Goal: Information Seeking & Learning: Learn about a topic

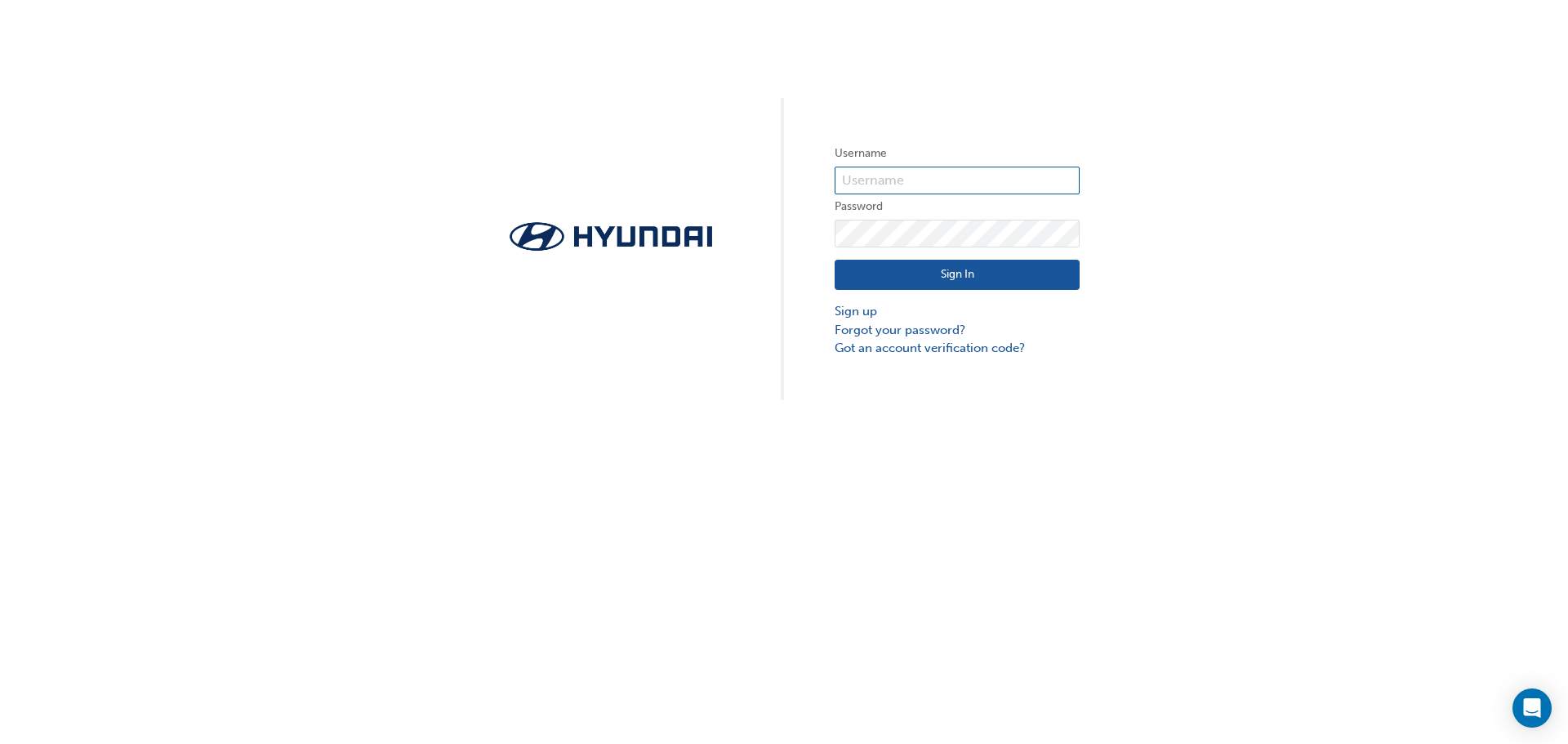
type input "gracep@cdmg.com.au"
click at [957, 271] on button "Sign In" at bounding box center [957, 275] width 245 height 31
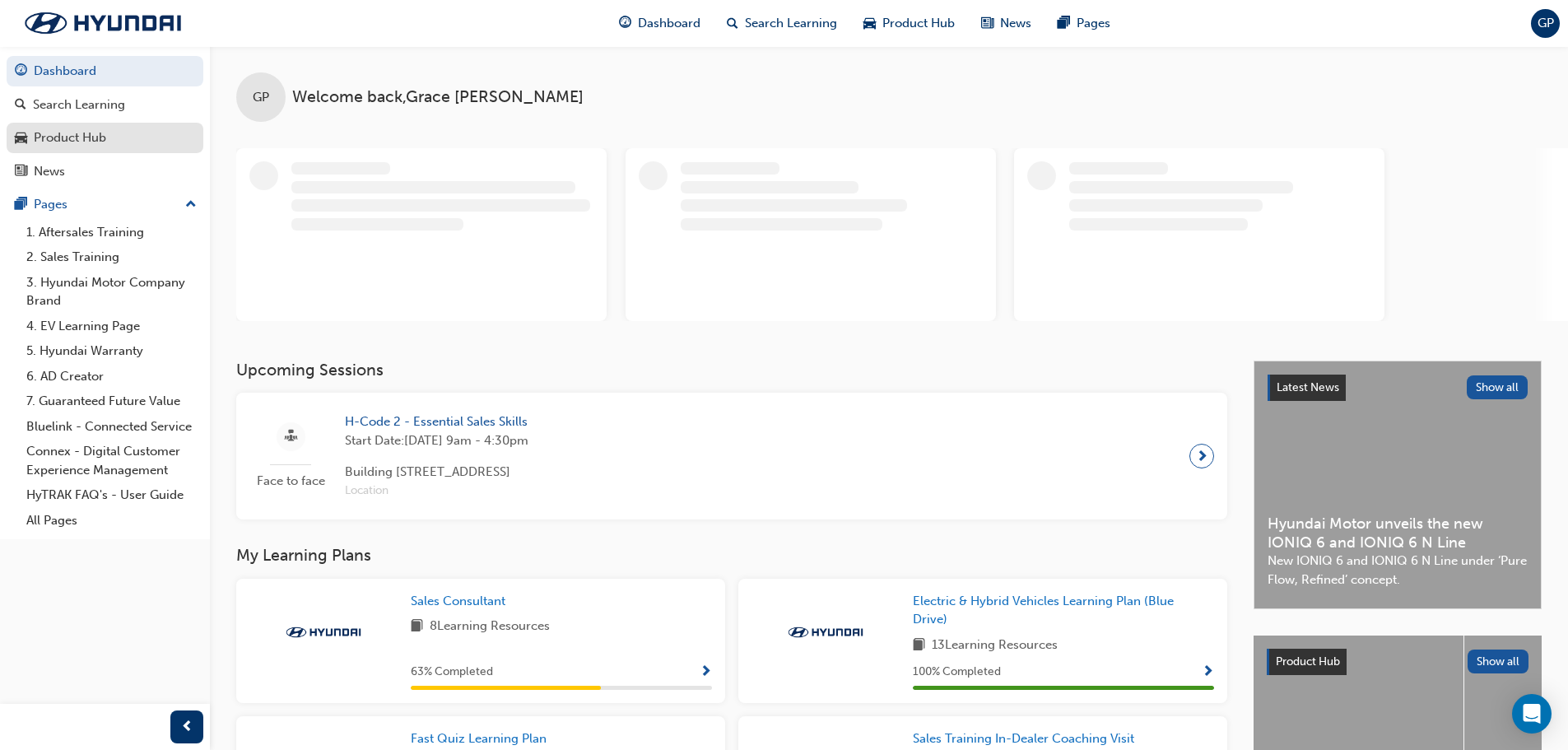
click at [104, 140] on div "Product Hub" at bounding box center [70, 137] width 72 height 19
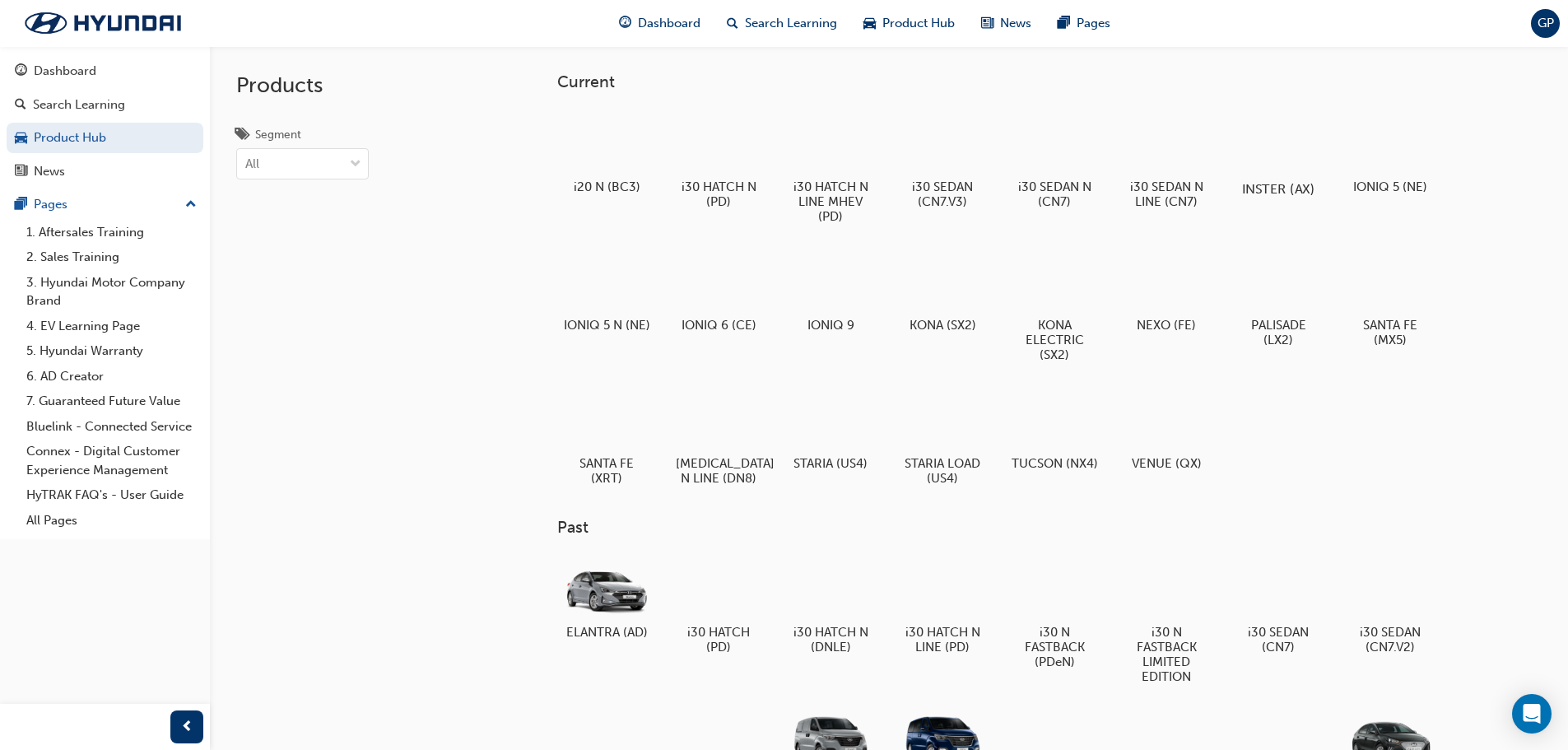
click at [1266, 150] on div at bounding box center [1277, 142] width 91 height 66
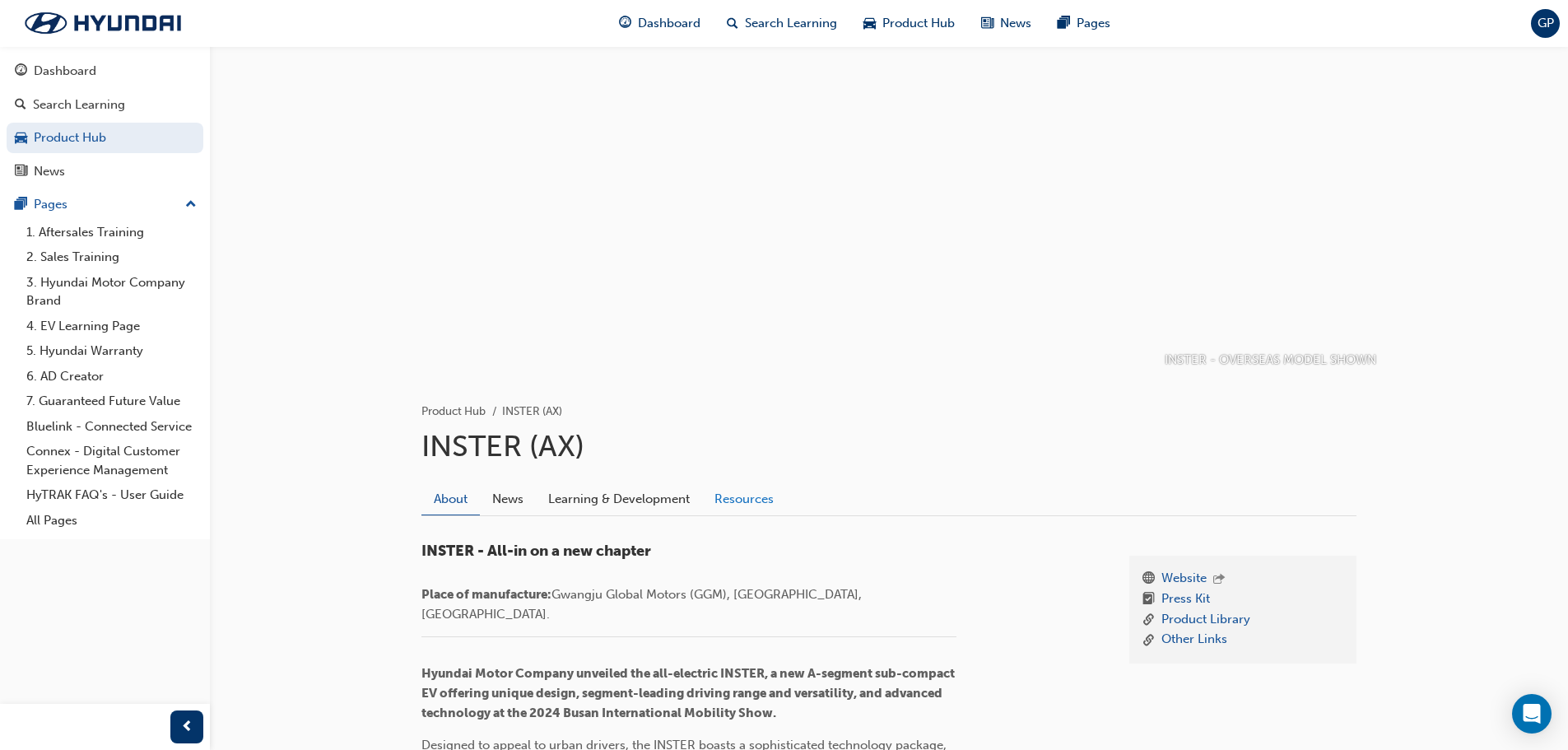
click at [737, 506] on link "Resources" at bounding box center [744, 498] width 84 height 31
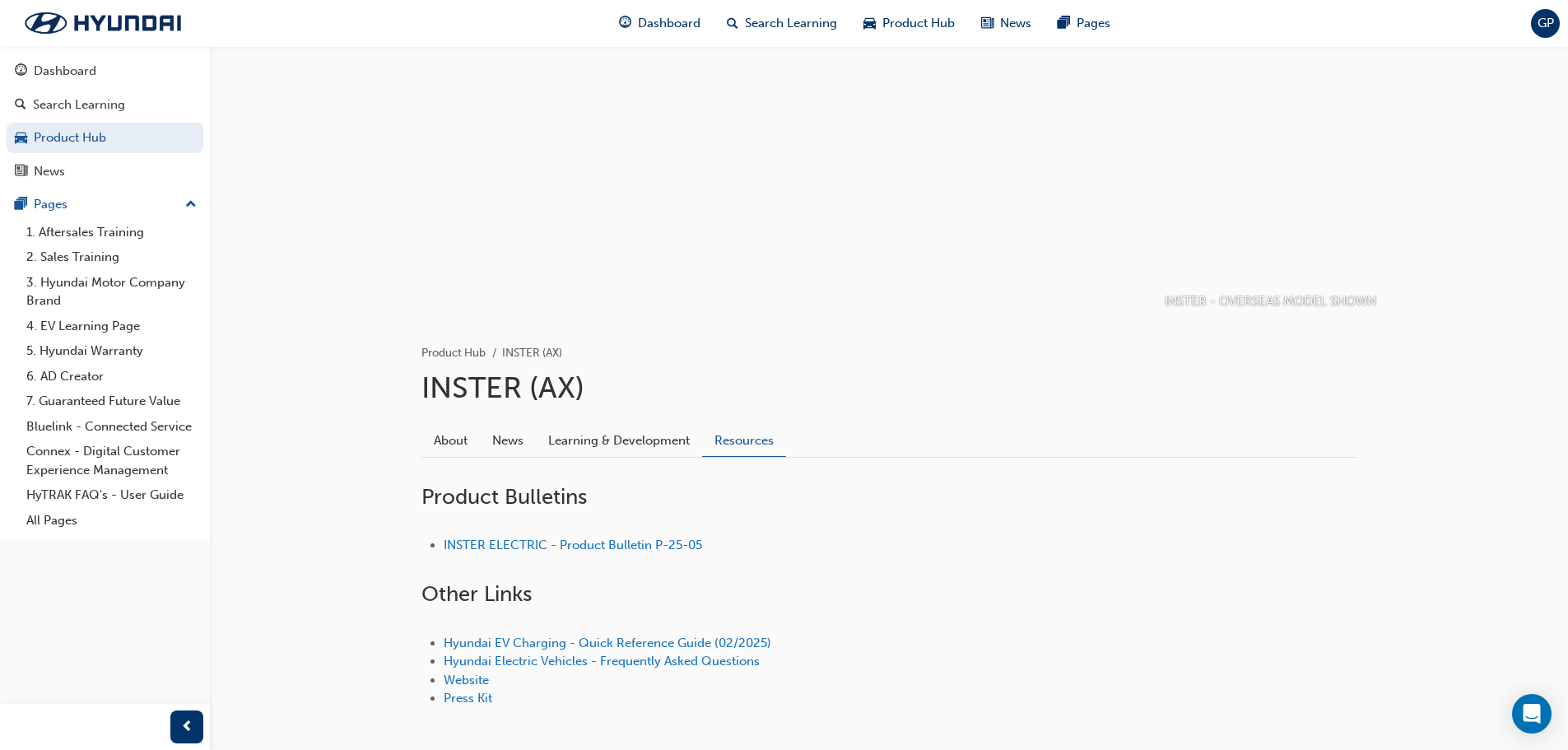
scroll to position [83, 0]
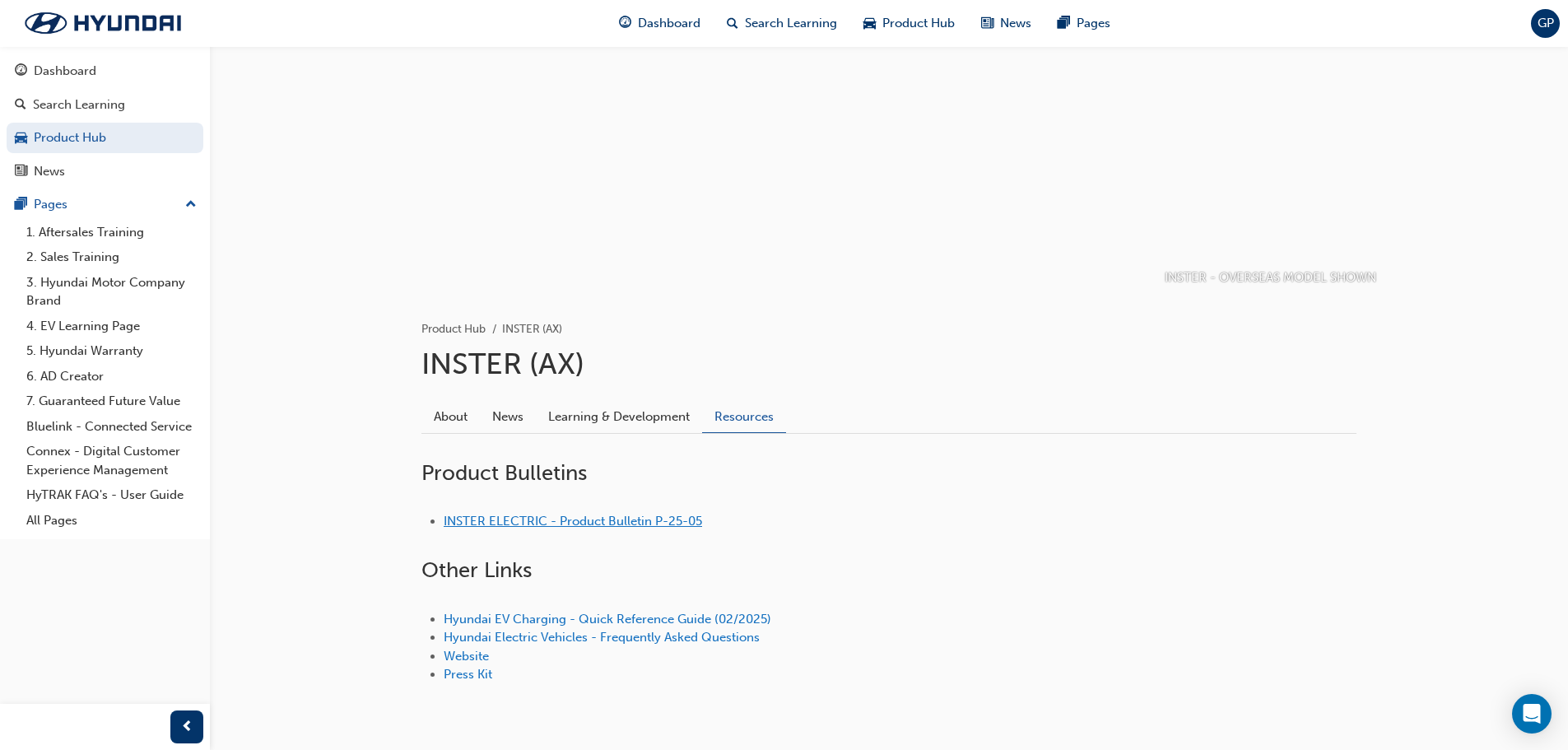
click at [664, 520] on link "INSTER ELECTRIC - Product Bulletin P-25-05" at bounding box center [573, 522] width 259 height 15
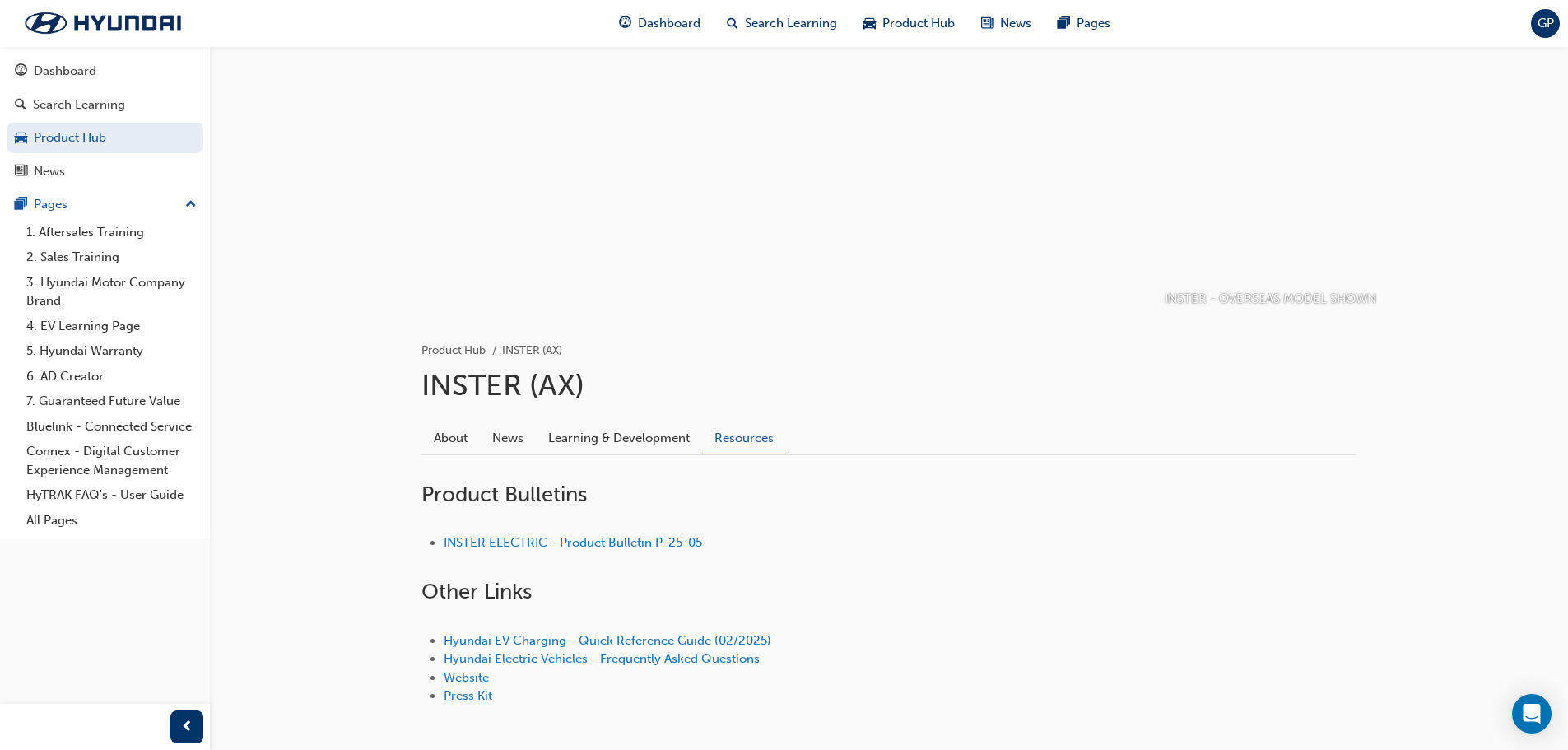
scroll to position [137, 0]
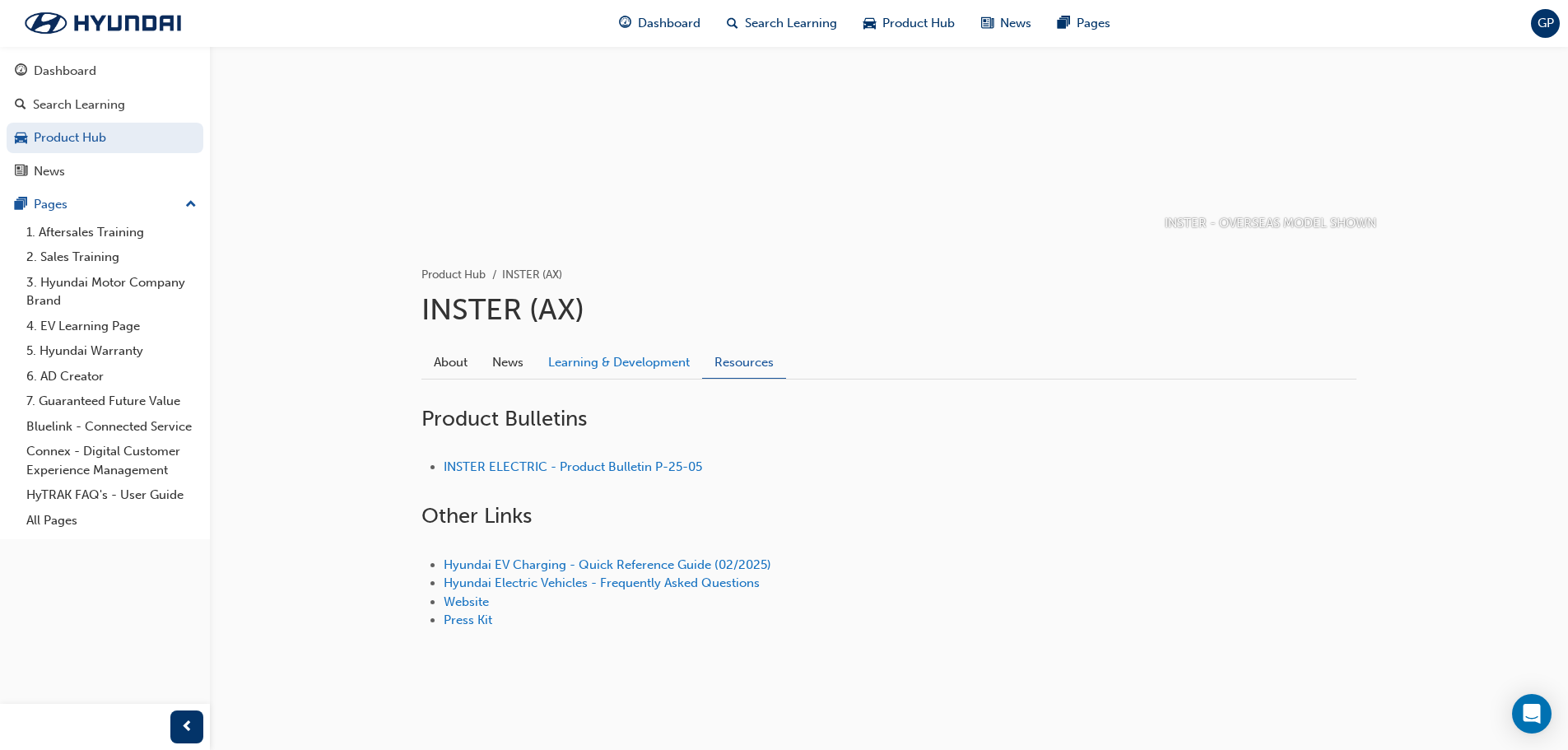
click at [638, 364] on link "Learning & Development" at bounding box center [618, 362] width 166 height 31
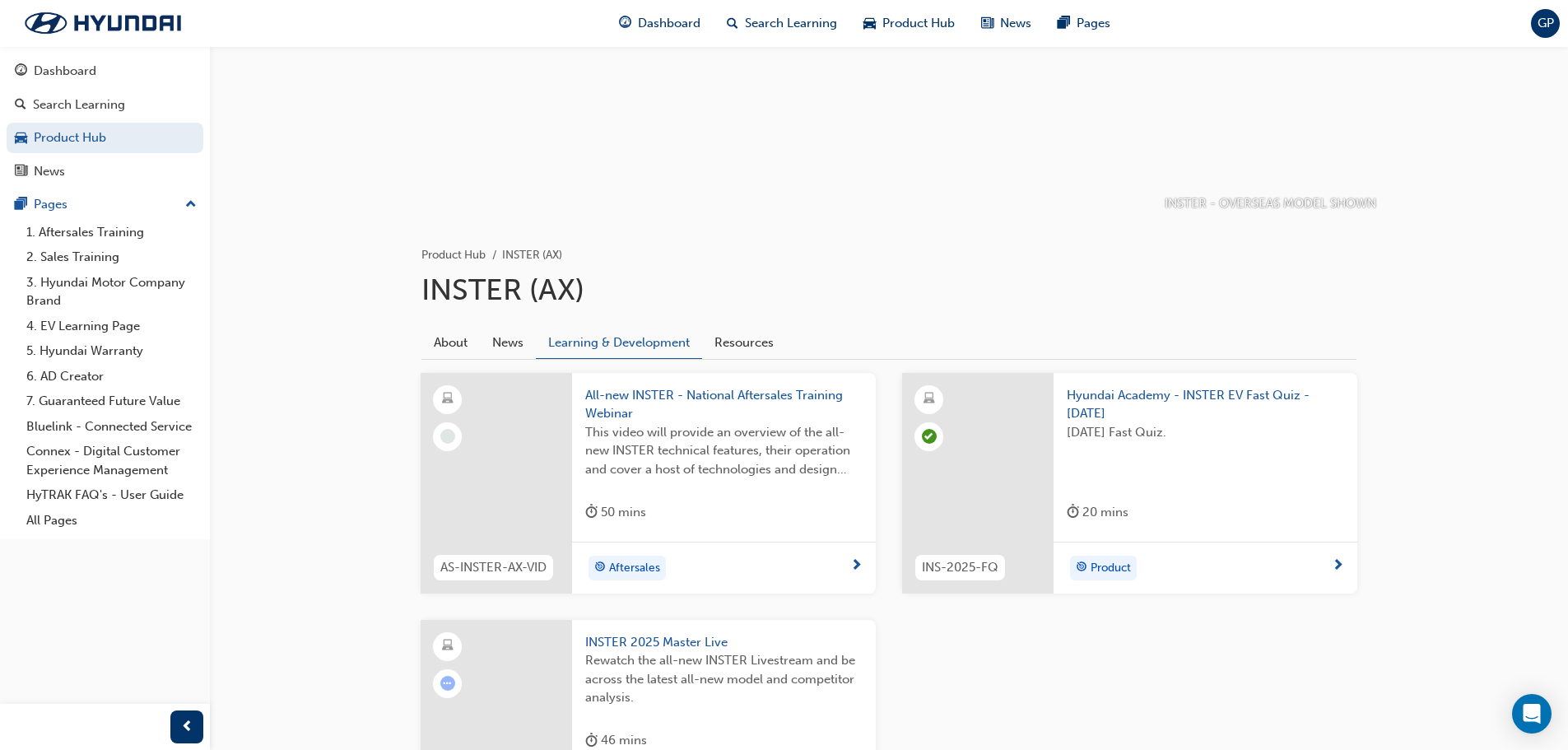
scroll to position [164, 0]
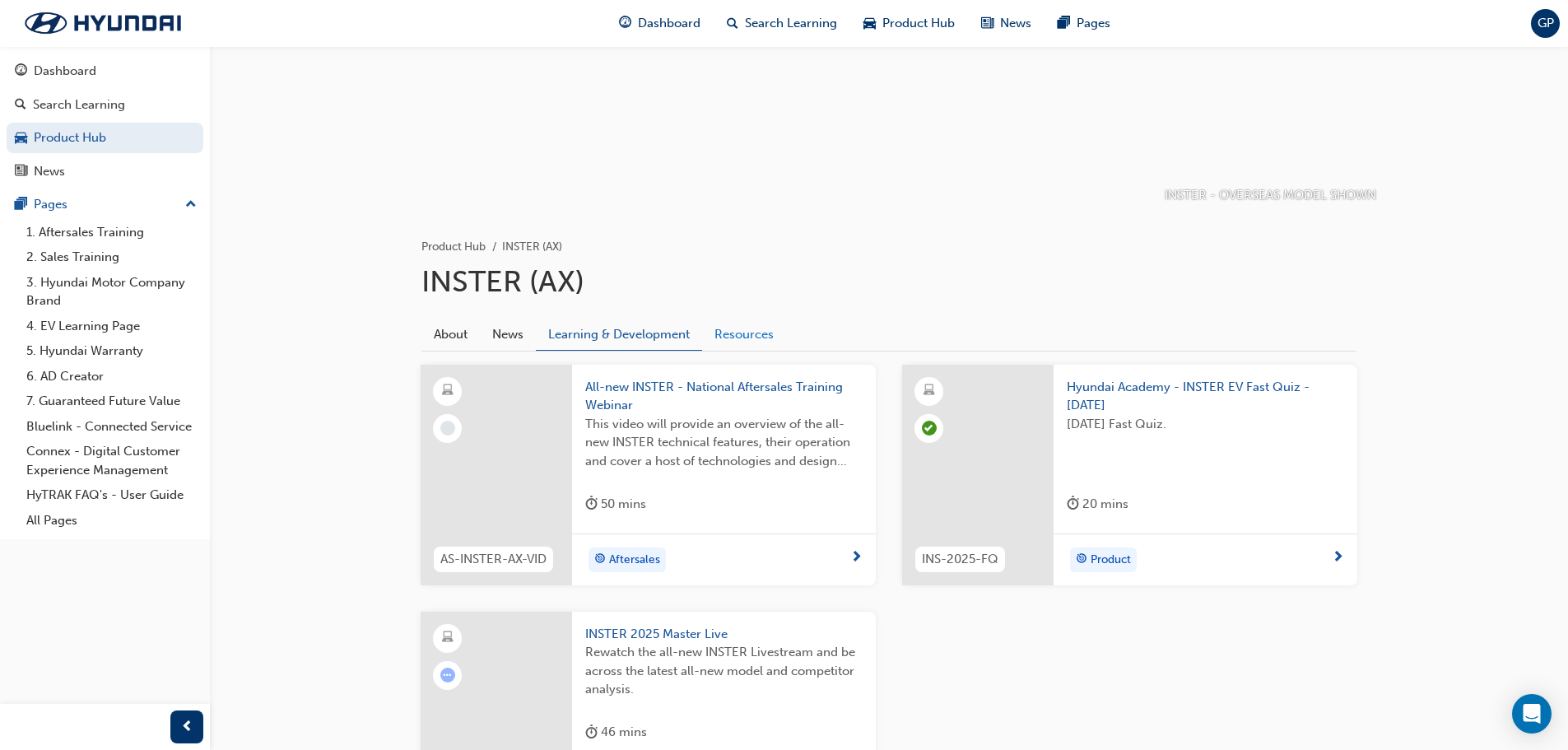
click at [728, 338] on link "Resources" at bounding box center [744, 334] width 84 height 31
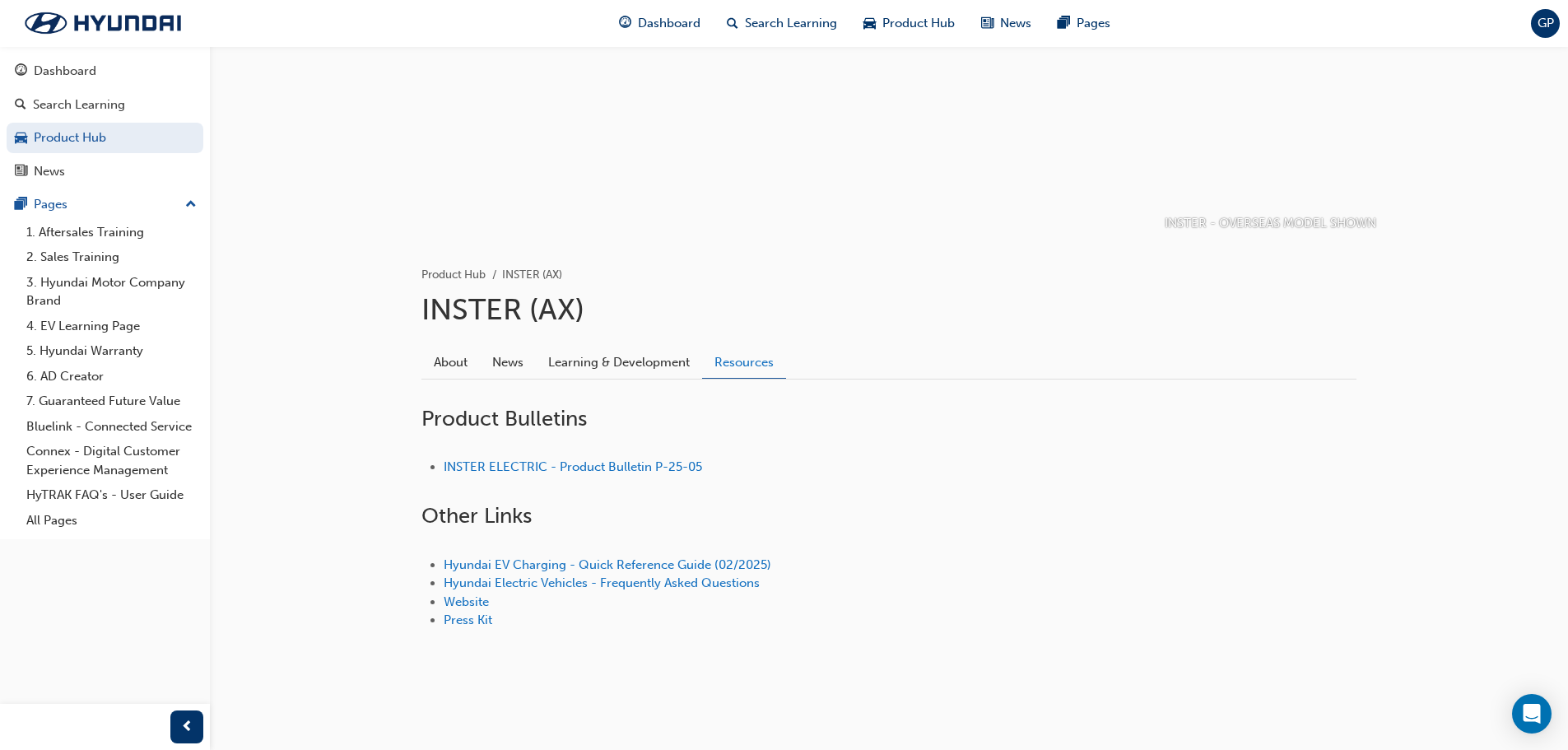
scroll to position [137, 0]
click at [648, 466] on link "INSTER ELECTRIC - Product Bulletin P-25-05" at bounding box center [573, 467] width 259 height 15
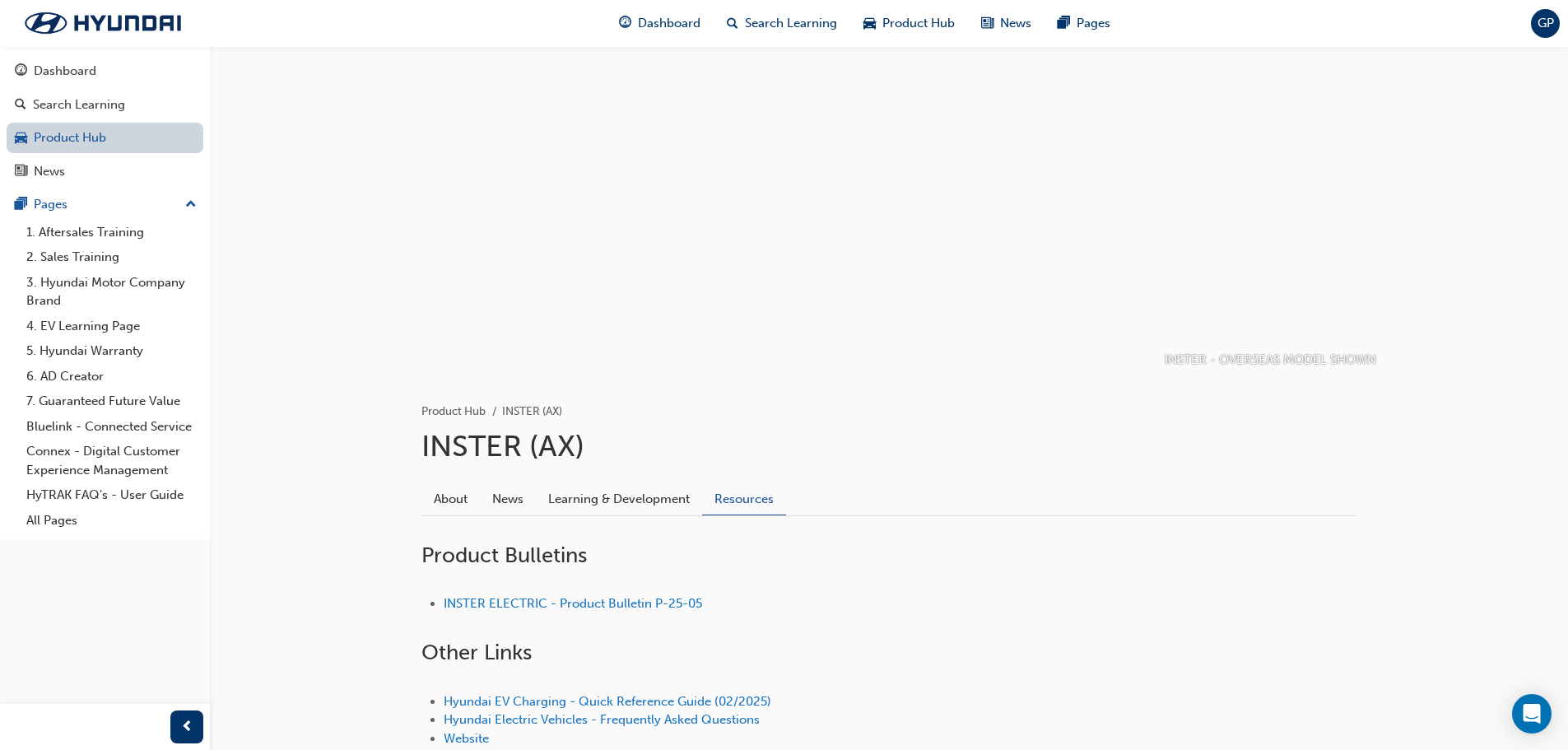
click at [107, 141] on link "Product Hub" at bounding box center [104, 138] width 196 height 30
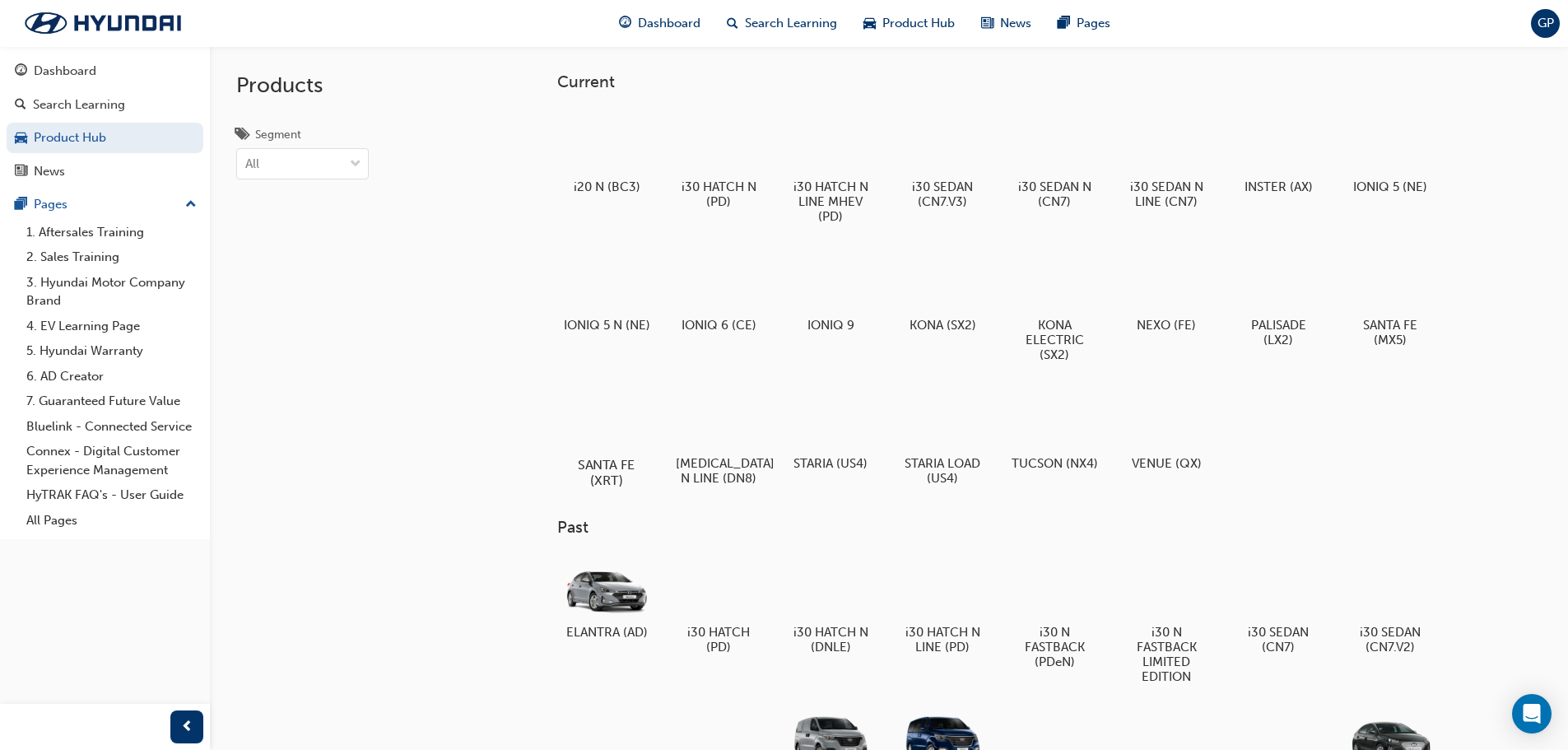
click at [616, 432] on div at bounding box center [606, 417] width 91 height 66
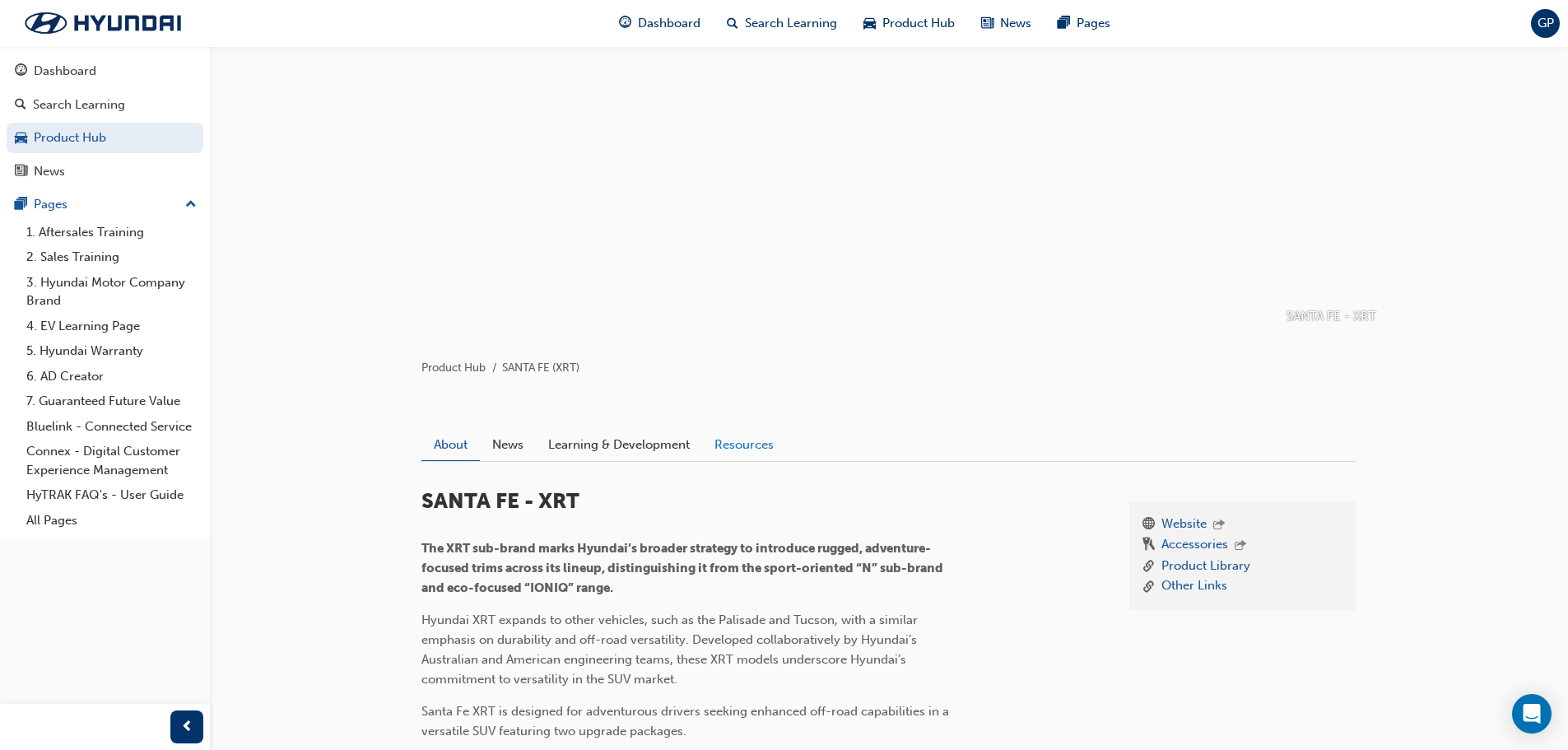
scroll to position [83, 0]
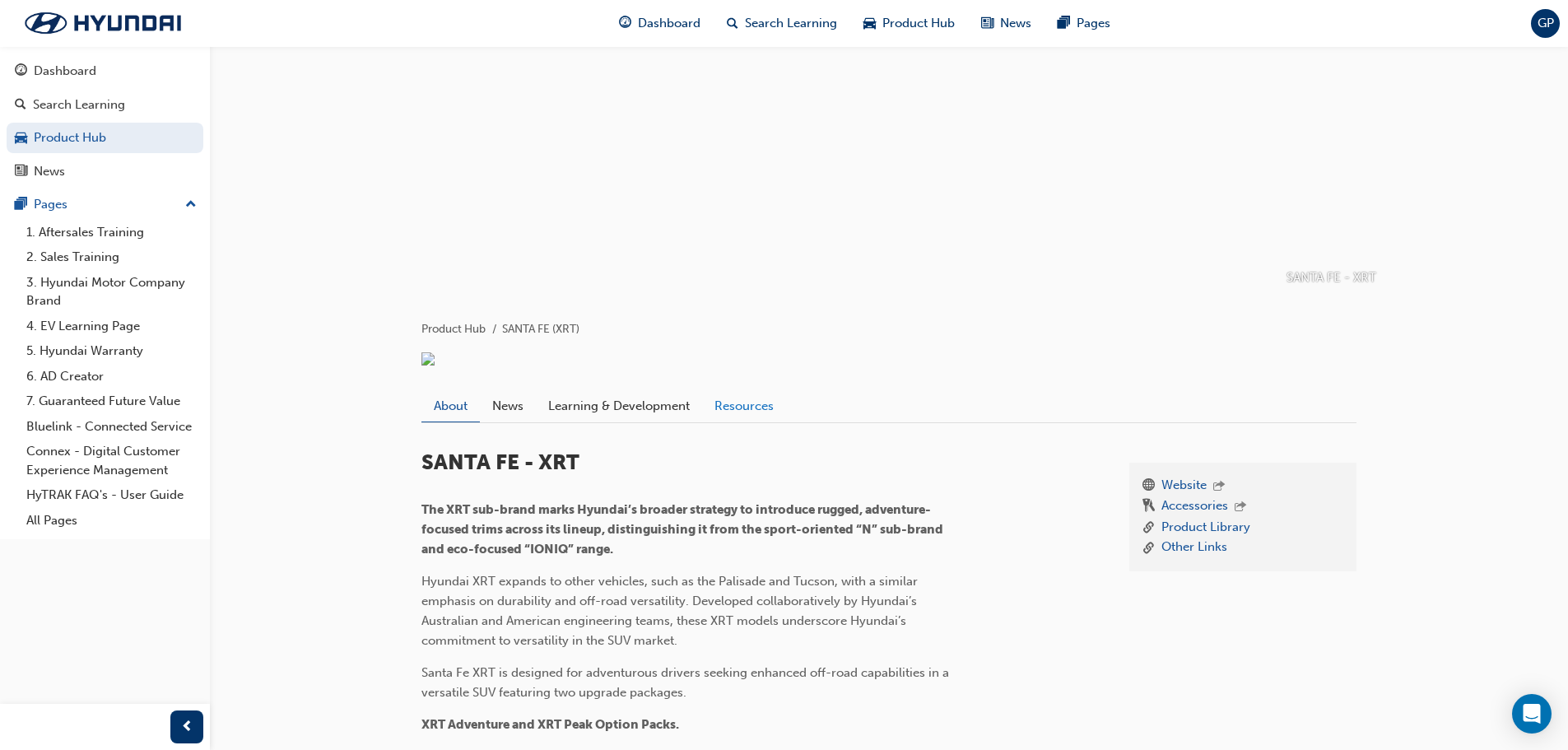
click at [744, 421] on link "Resources" at bounding box center [744, 405] width 84 height 31
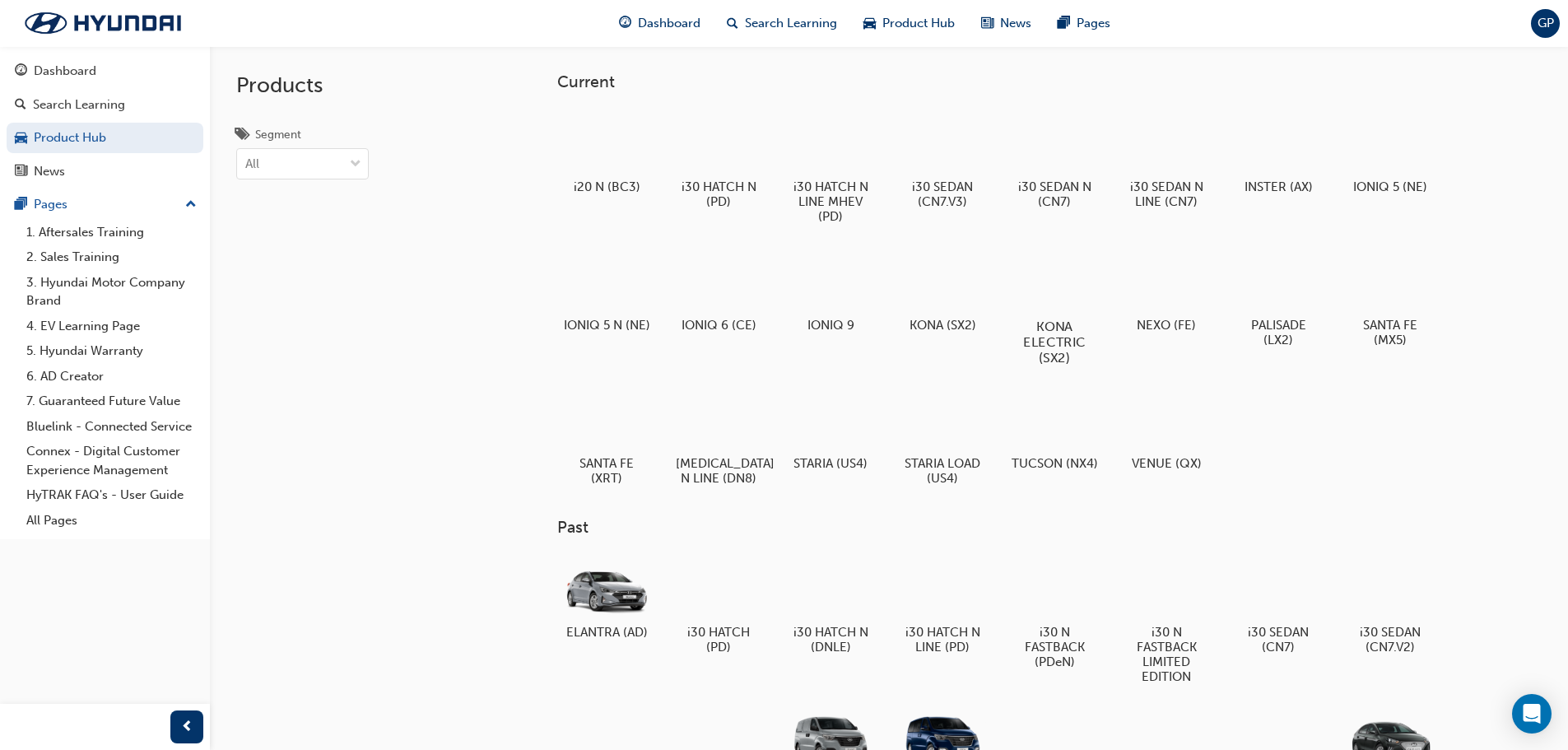
click at [1058, 263] on div at bounding box center [1054, 279] width 91 height 66
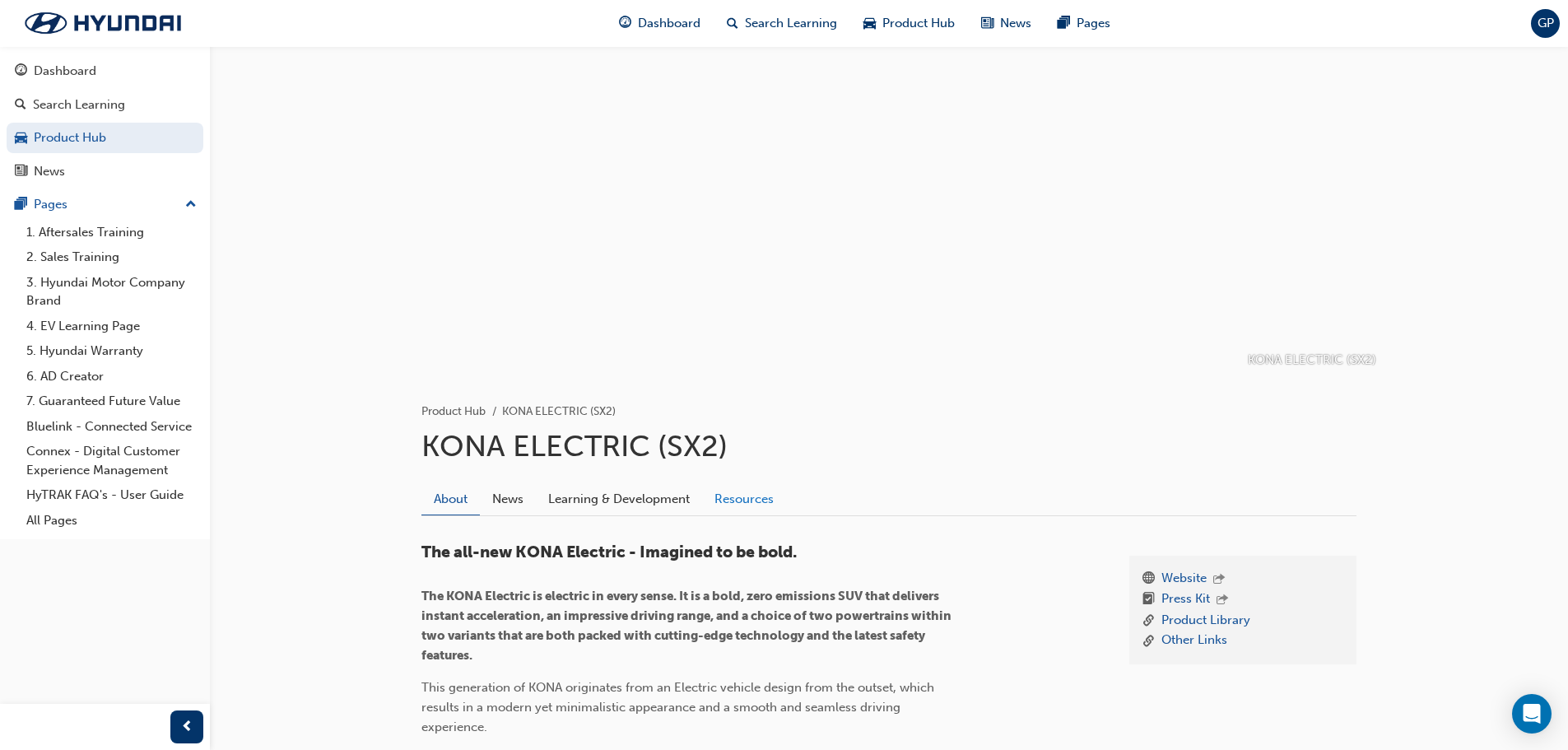
click at [771, 498] on link "Resources" at bounding box center [744, 498] width 84 height 31
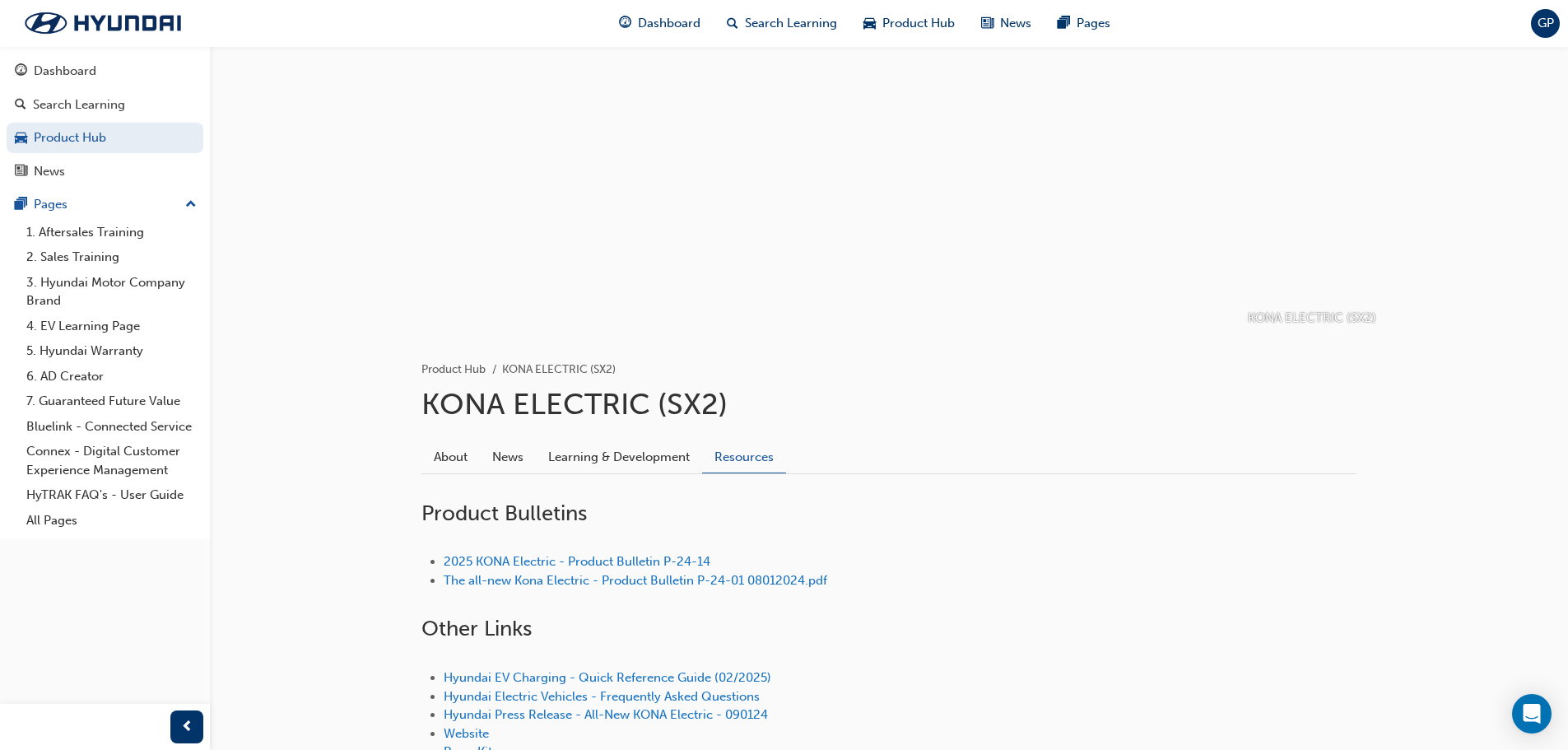
scroll to position [83, 0]
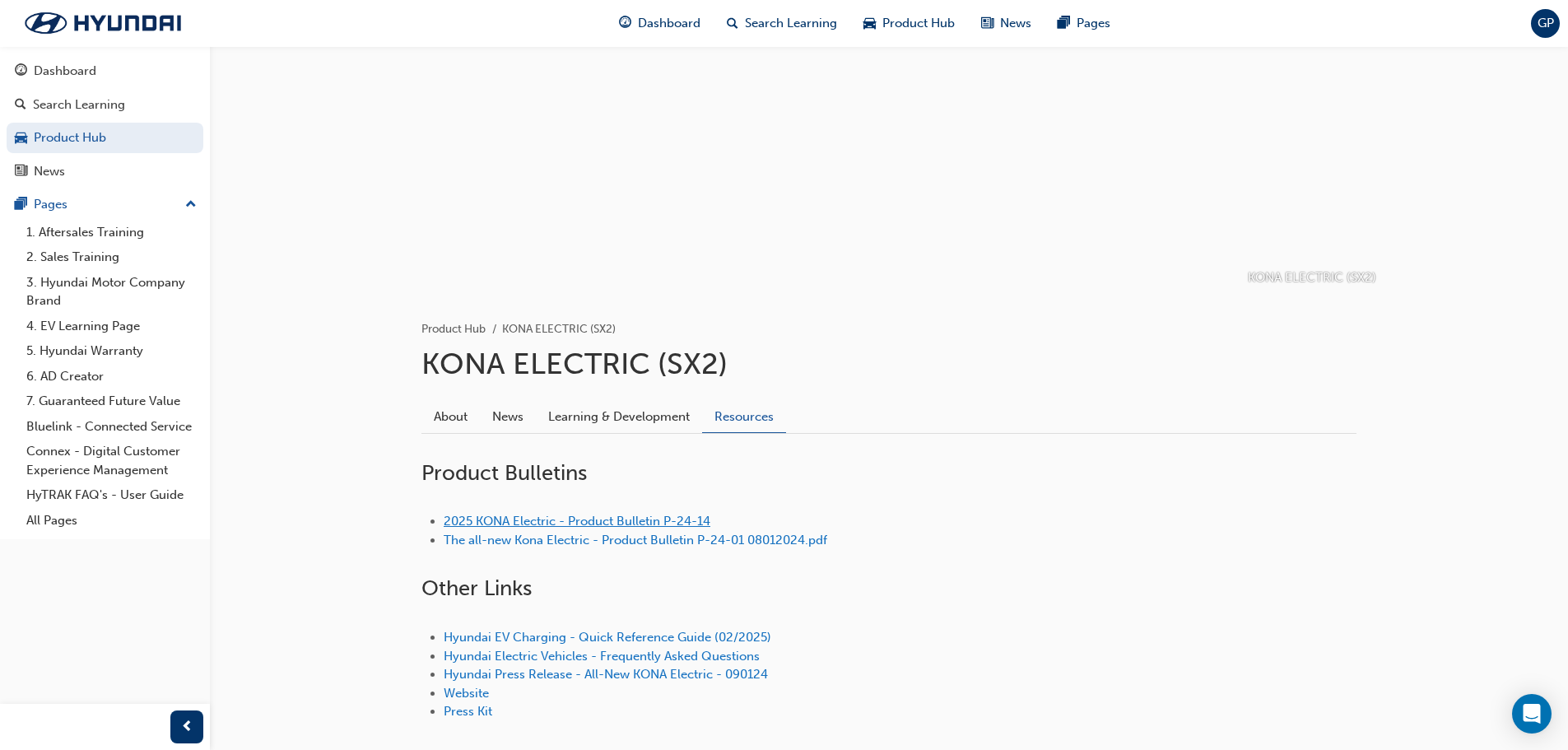
click at [650, 520] on link "2025 KONA Electric - Product Bulletin P-24-14" at bounding box center [577, 522] width 266 height 15
